Goal: Information Seeking & Learning: Understand process/instructions

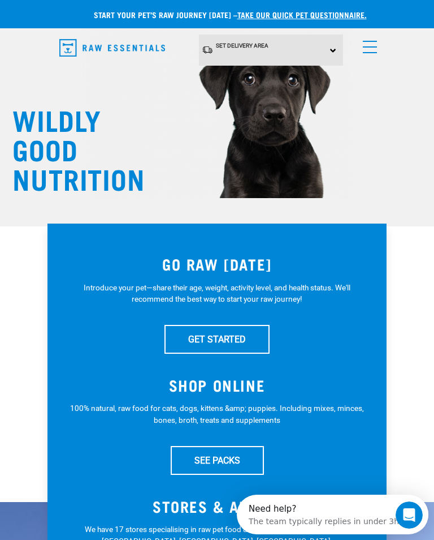
click at [373, 42] on link "menu" at bounding box center [368, 44] width 20 height 20
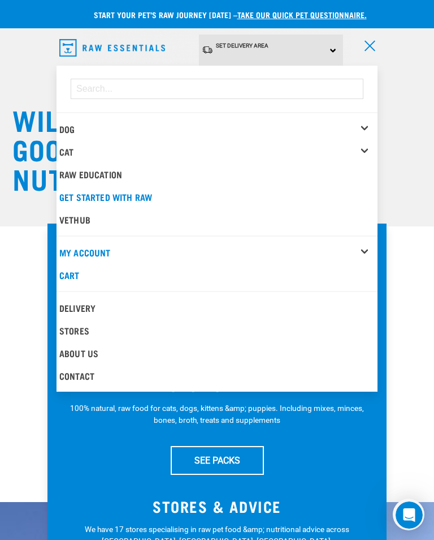
click at [85, 124] on div "Dog" at bounding box center [218, 129] width 318 height 23
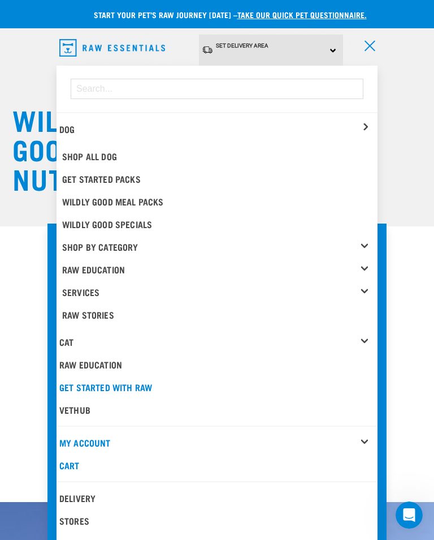
click at [124, 270] on link "Raw Education" at bounding box center [220, 269] width 316 height 23
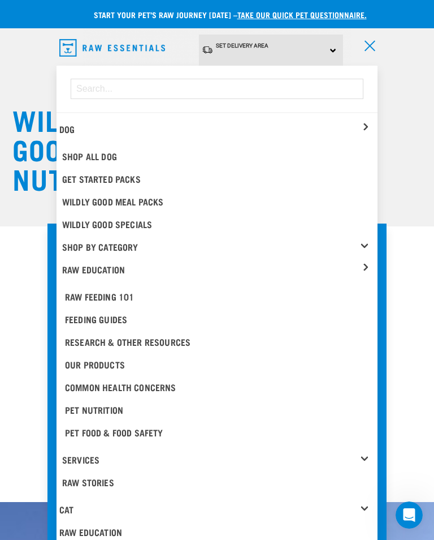
click at [135, 315] on div "Feeding Guides" at bounding box center [217, 319] width 304 height 14
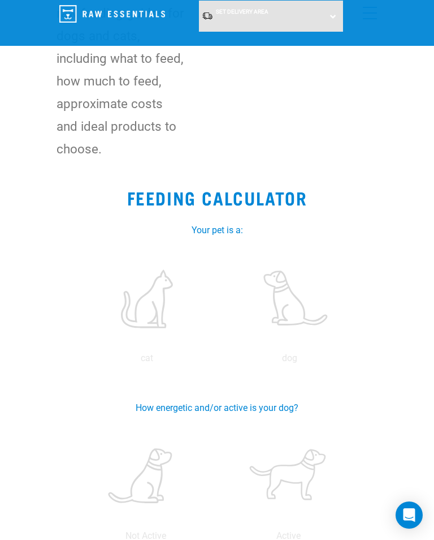
scroll to position [140, 0]
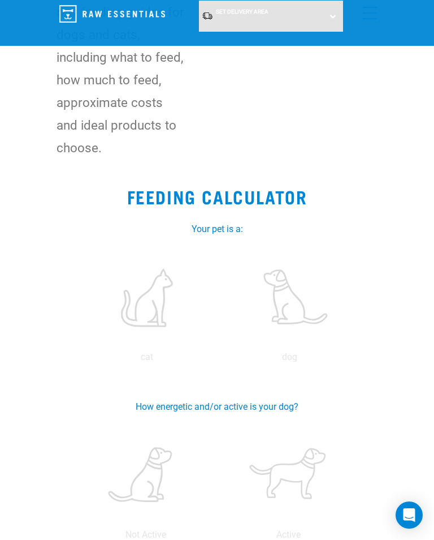
click at [305, 295] on label at bounding box center [290, 297] width 139 height 96
click at [218, 360] on input "radio" at bounding box center [218, 360] width 0 height 0
radio input "true"
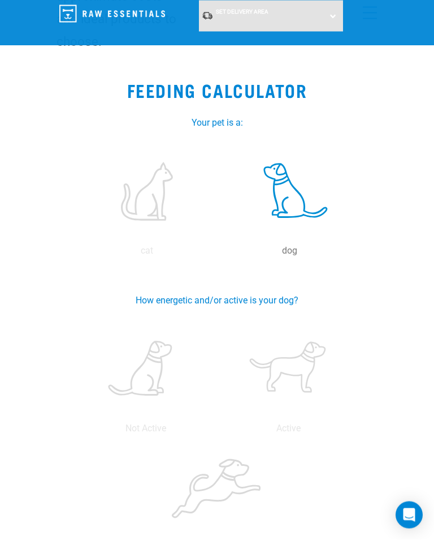
scroll to position [248, 0]
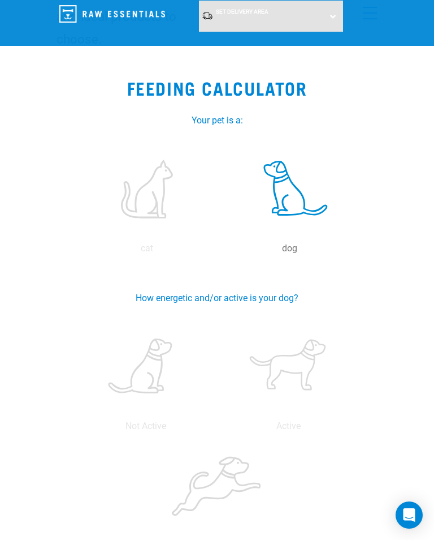
click at [316, 369] on label at bounding box center [288, 366] width 139 height 96
click at [217, 429] on input "radio" at bounding box center [217, 429] width 0 height 0
radio input "true"
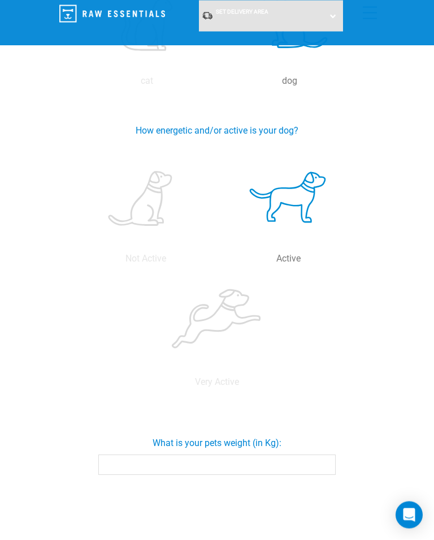
scroll to position [422, 0]
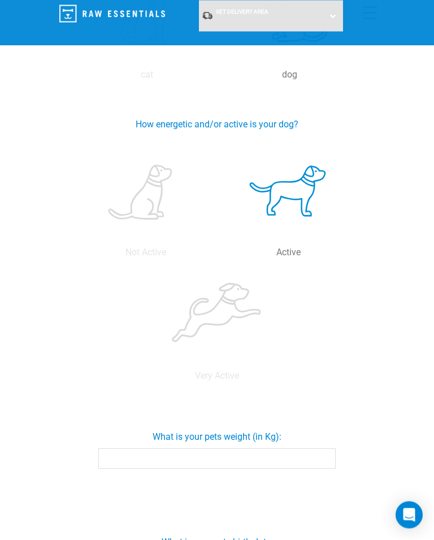
click at [120, 455] on input "What is your pets weight (in Kg):" at bounding box center [217, 459] width 238 height 20
type input "9"
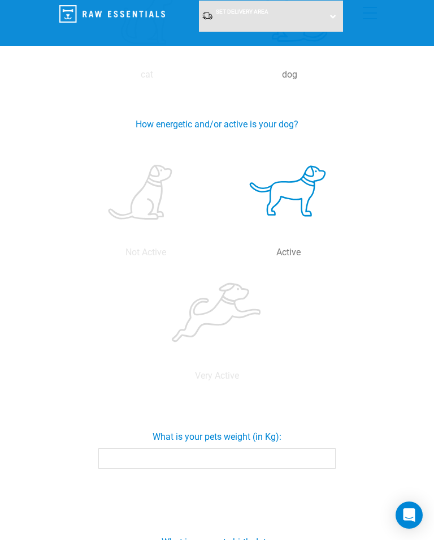
type input "8"
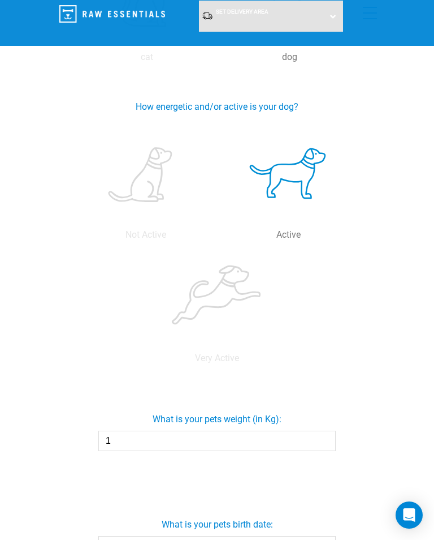
type input "10"
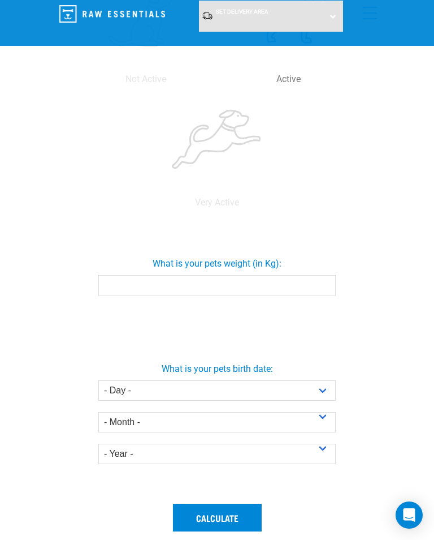
scroll to position [595, 0]
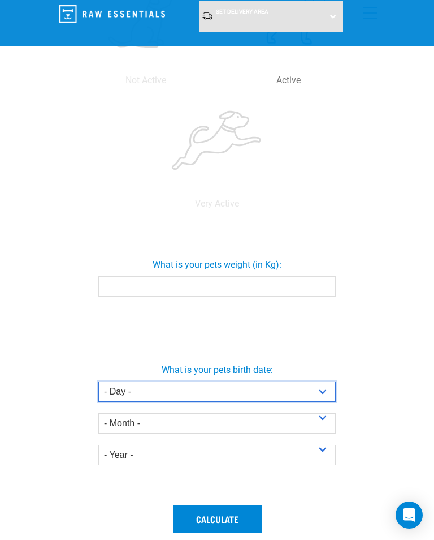
click at [324, 390] on select "- Day - 1 2 3 4 5 6 7 8 9 10 11 12 13 14 15 16 17 18 19 20 21 22 23 24 25 26 27" at bounding box center [217, 391] width 238 height 20
select select "19"
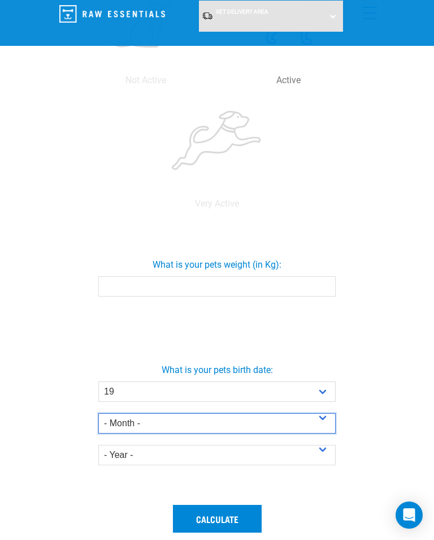
click at [328, 418] on select "- Month - January February March April May June July August September October N…" at bounding box center [217, 423] width 238 height 20
select select "January"
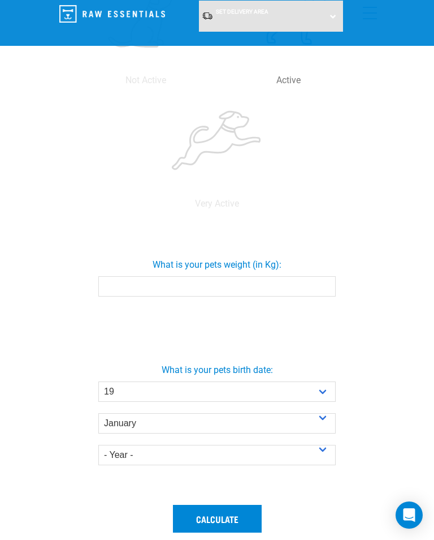
click at [325, 451] on select "- Year - 2025 2024 2023 2022 2021 2020 2019 2018 2017 2016 2015 2014" at bounding box center [217, 455] width 238 height 20
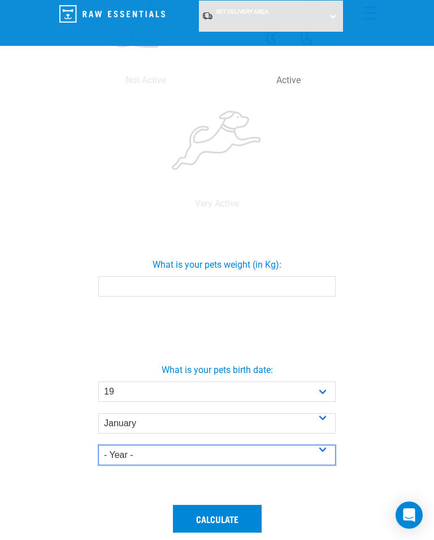
select select "2025"
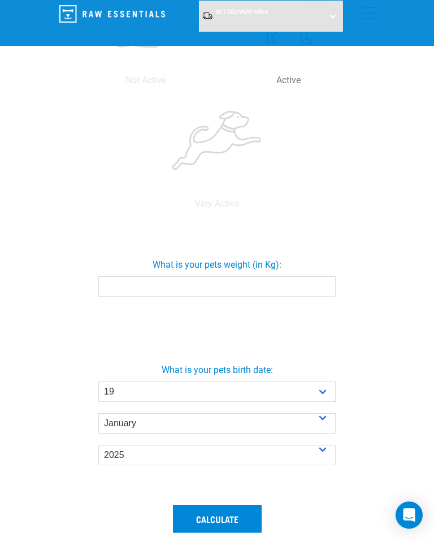
click at [235, 518] on button "Calculate" at bounding box center [217, 518] width 89 height 27
type input "10"
click at [232, 520] on button "Calculate" at bounding box center [217, 518] width 89 height 27
type input "1"
type input "10"
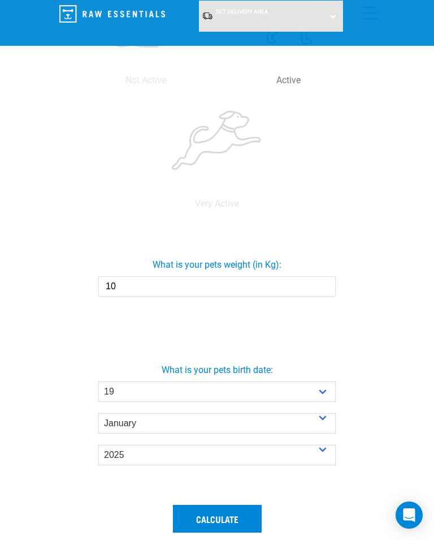
click at [240, 523] on button "Calculate" at bounding box center [217, 518] width 89 height 27
click at [242, 517] on button "Calculate" at bounding box center [217, 518] width 89 height 27
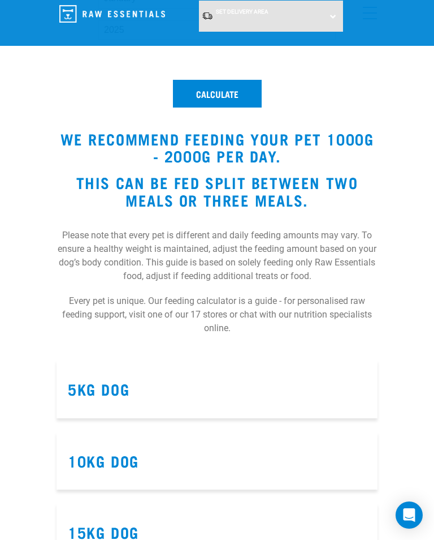
scroll to position [1053, 0]
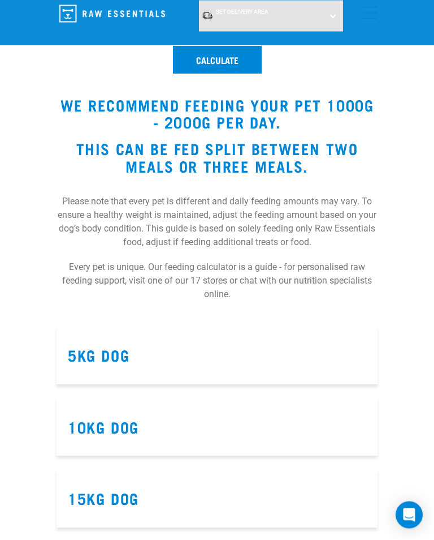
click at [298, 421] on h3 "10kg Dog" at bounding box center [217, 428] width 299 height 18
click at [124, 423] on link "10kg Dog" at bounding box center [103, 427] width 71 height 8
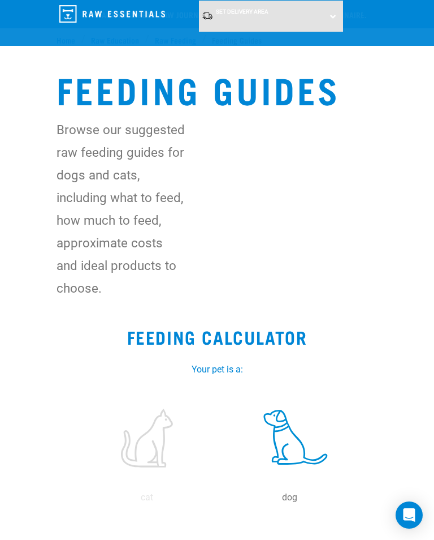
select select "19"
select select "January"
select select "2025"
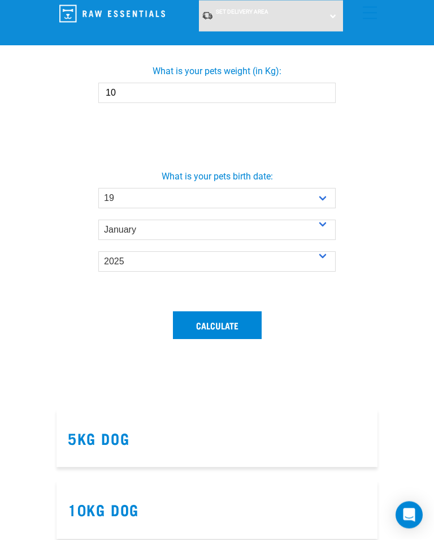
click at [229, 327] on button "Calculate" at bounding box center [217, 325] width 89 height 27
